Goal: Task Accomplishment & Management: Manage account settings

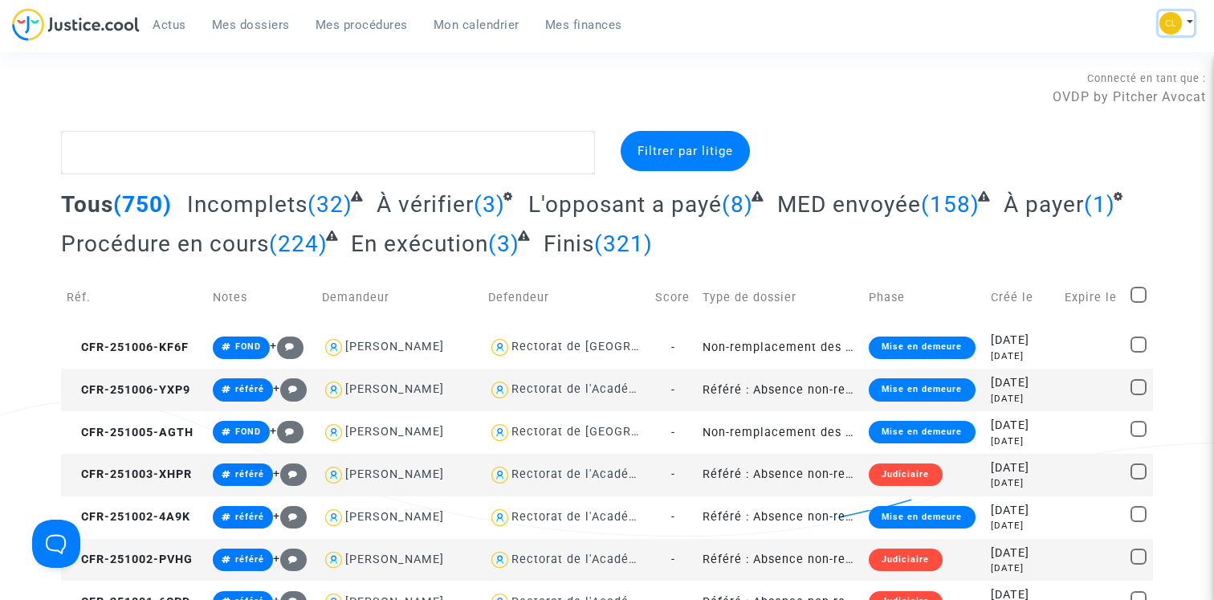
click at [1185, 11] on button at bounding box center [1176, 23] width 35 height 24
click at [1088, 108] on link "Paramètres" at bounding box center [1112, 109] width 162 height 26
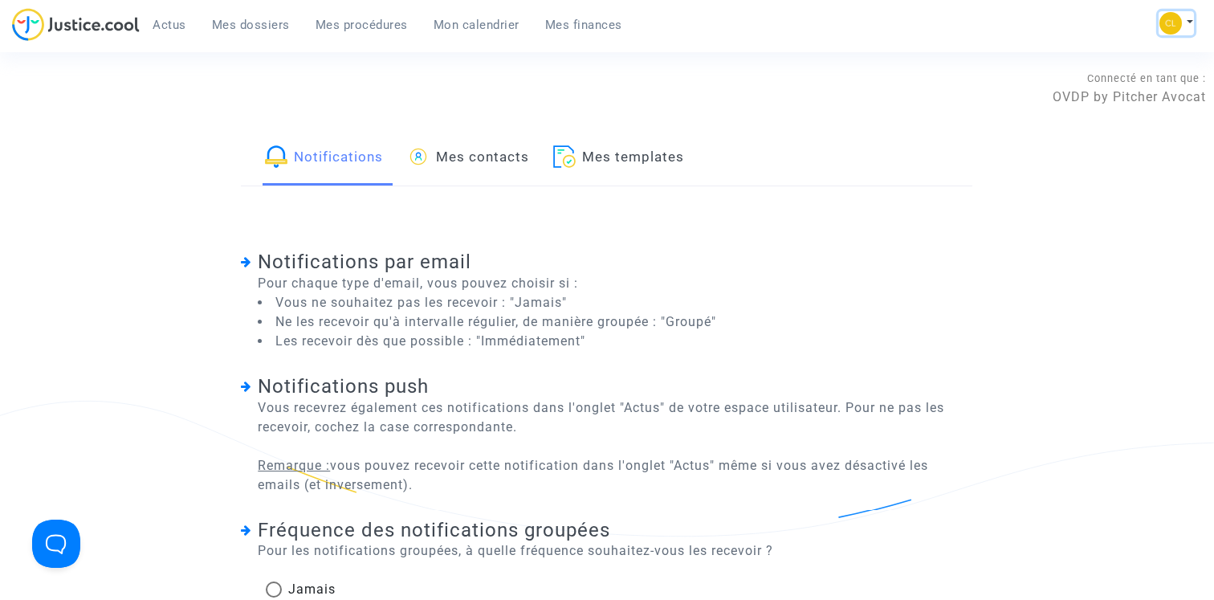
click at [1184, 20] on button at bounding box center [1176, 23] width 35 height 24
click at [1107, 53] on link "Mon profil" at bounding box center [1112, 57] width 162 height 26
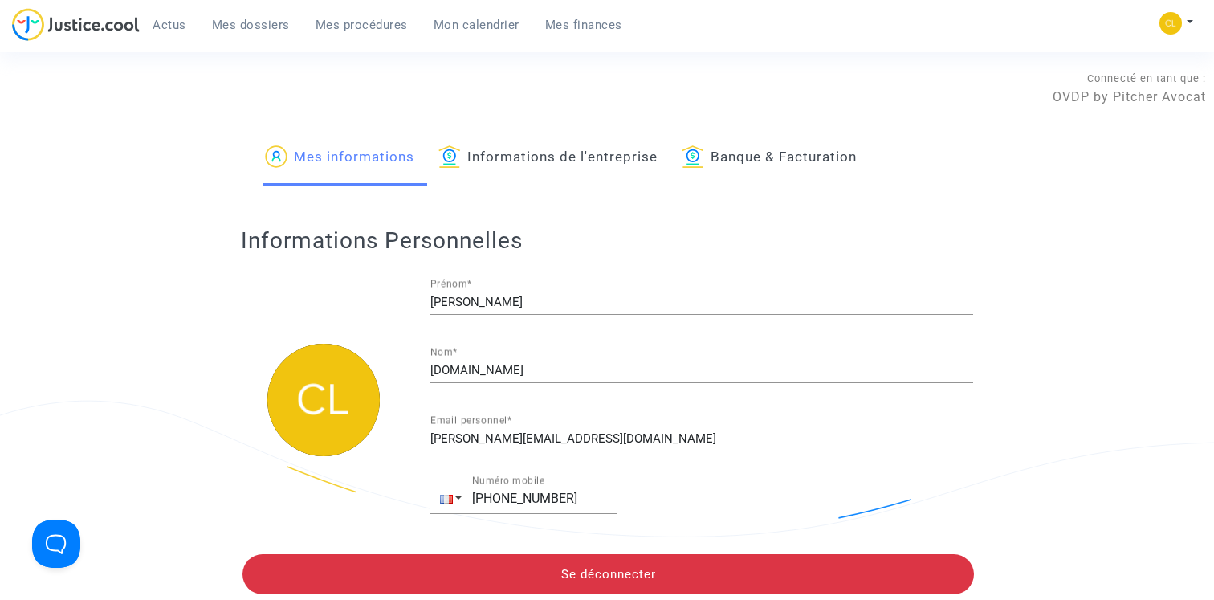
click at [635, 165] on link "Informations de l'entreprise" at bounding box center [547, 158] width 219 height 55
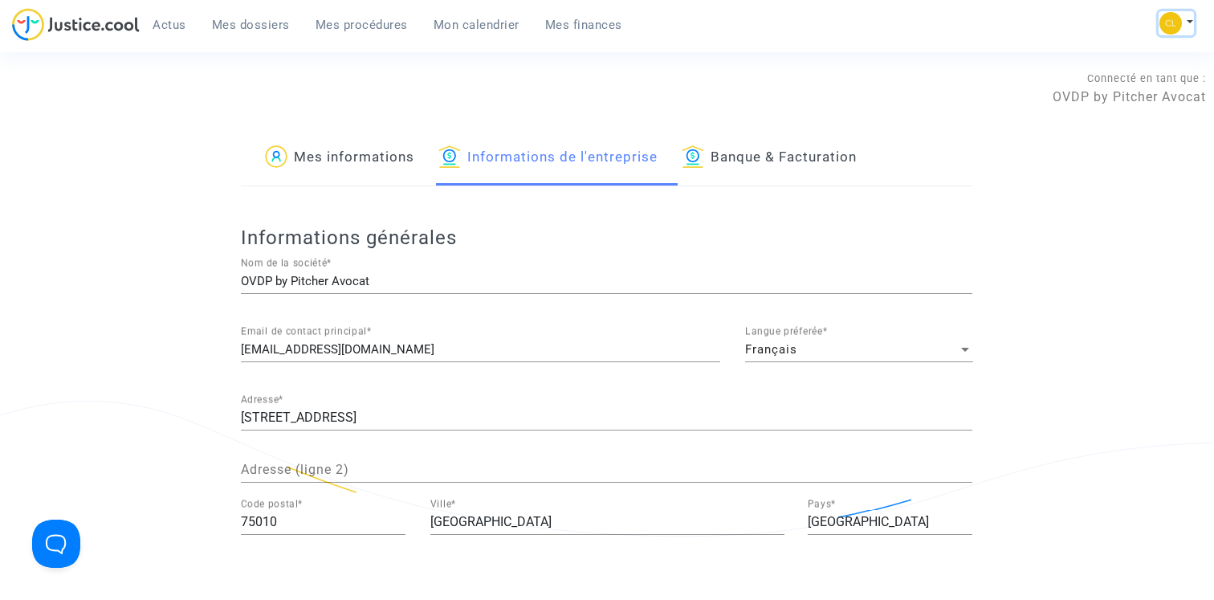
click at [1174, 27] on img at bounding box center [1171, 23] width 22 height 22
click at [1087, 133] on link "Déconnexion" at bounding box center [1112, 134] width 162 height 26
